Goal: Task Accomplishment & Management: Complete application form

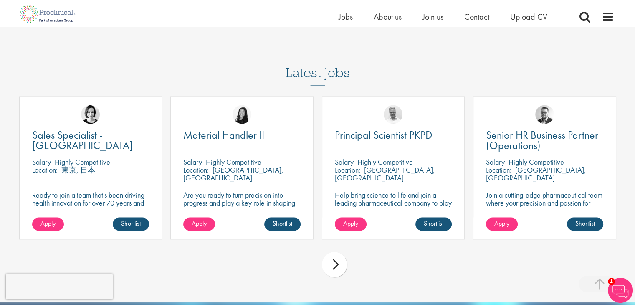
scroll to position [1222, 0]
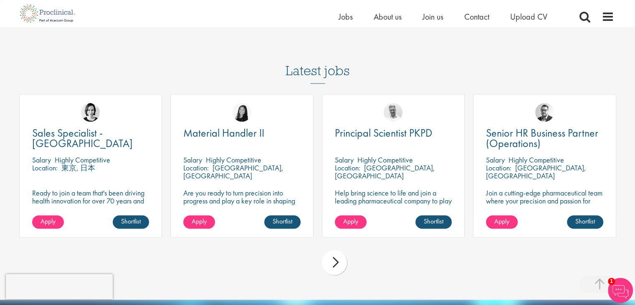
click at [341, 258] on div "next" at bounding box center [334, 262] width 25 height 25
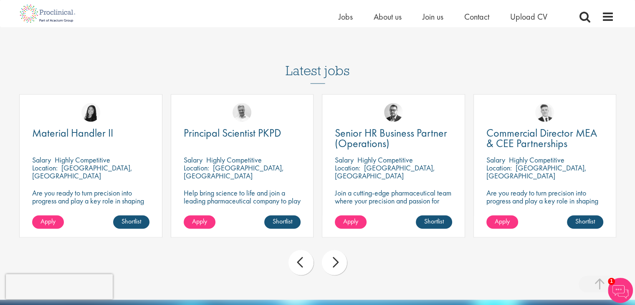
click at [341, 258] on div "next" at bounding box center [334, 262] width 25 height 25
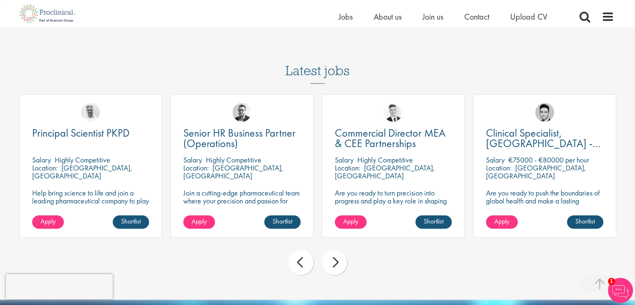
click at [341, 258] on div "next" at bounding box center [334, 262] width 25 height 25
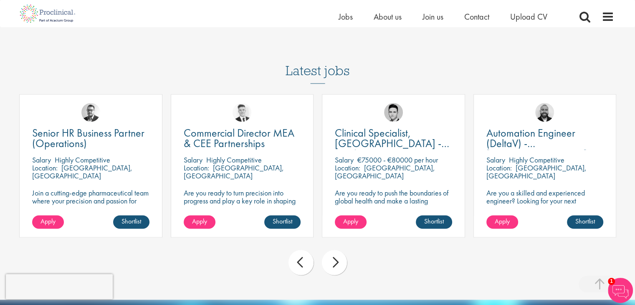
click at [341, 258] on div "next" at bounding box center [334, 262] width 25 height 25
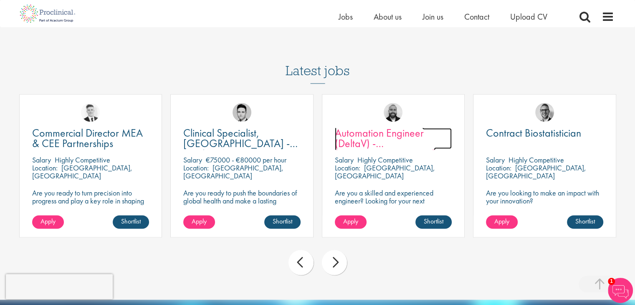
click at [362, 136] on span "Automation Engineer (DeltaV) - [GEOGRAPHIC_DATA]" at bounding box center [385, 143] width 101 height 35
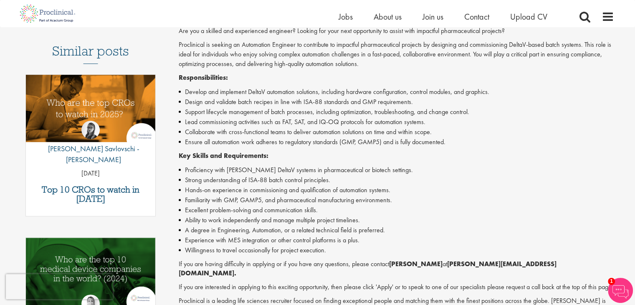
scroll to position [33, 0]
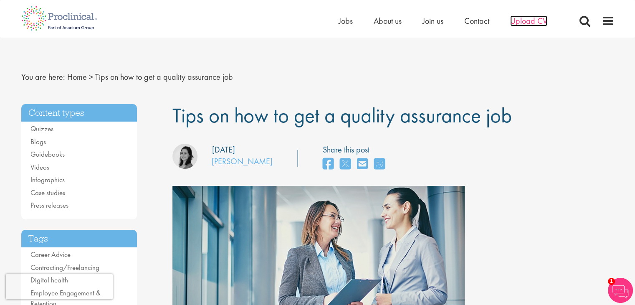
click at [534, 20] on span "Upload CV" at bounding box center [528, 20] width 37 height 11
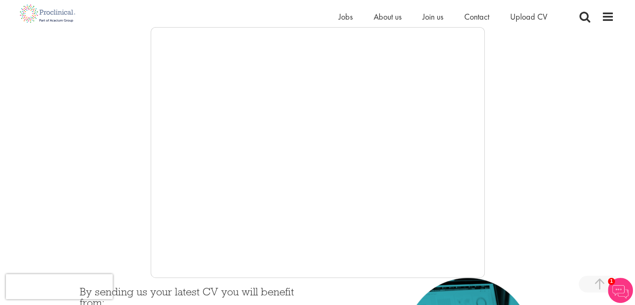
scroll to position [145, 0]
click at [484, 235] on div at bounding box center [317, 151] width 593 height 251
drag, startPoint x: 484, startPoint y: 198, endPoint x: 484, endPoint y: 217, distance: 19.2
click at [484, 217] on iframe at bounding box center [318, 151] width 334 height 251
